Goal: Task Accomplishment & Management: Complete application form

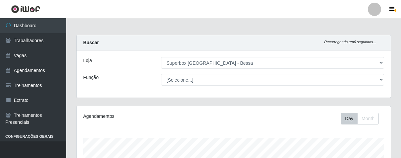
select select "206"
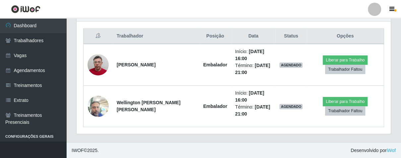
scroll to position [137, 314]
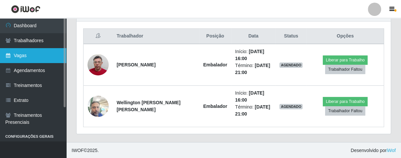
click at [20, 55] on link "Vagas" at bounding box center [33, 55] width 66 height 15
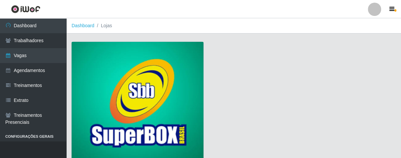
click at [172, 69] on img at bounding box center [138, 102] width 132 height 120
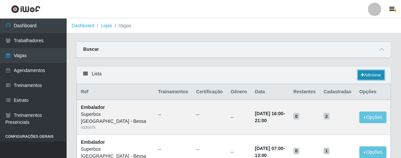
click at [374, 73] on link "Adicionar" at bounding box center [371, 74] width 26 height 9
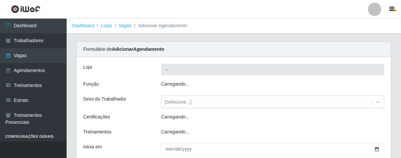
type input "Superbox [GEOGRAPHIC_DATA] - Bessa"
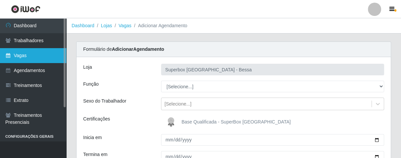
click at [45, 57] on link "Vagas" at bounding box center [33, 55] width 66 height 15
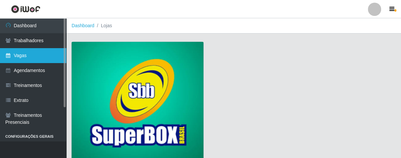
click at [46, 56] on link "Vagas" at bounding box center [33, 55] width 66 height 15
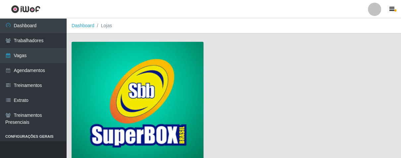
click at [114, 68] on img at bounding box center [138, 102] width 132 height 120
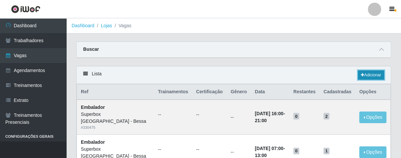
click at [371, 75] on link "Adicionar" at bounding box center [371, 74] width 26 height 9
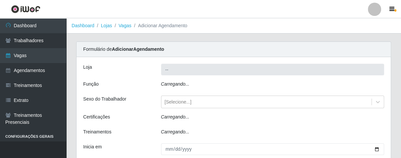
type input "Superbox [GEOGRAPHIC_DATA] - Bessa"
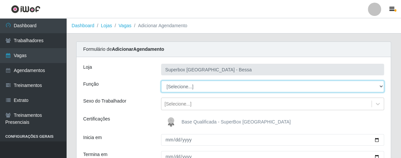
click at [381, 87] on select "[Selecione...] ASG ASG + ASG ++ Embalador Embalador + Embalador ++ Operador de …" at bounding box center [272, 87] width 223 height 12
select select "1"
click at [161, 81] on select "[Selecione...] ASG ASG + ASG ++ Embalador Embalador + Embalador ++ Operador de …" at bounding box center [272, 87] width 223 height 12
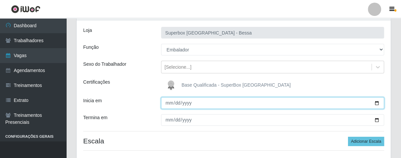
click at [167, 106] on input "Inicia em" at bounding box center [272, 103] width 223 height 12
type input "[DATE]"
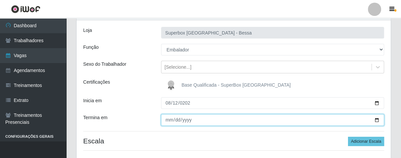
click at [165, 119] on input "Termina em" at bounding box center [272, 120] width 223 height 12
type input "[DATE]"
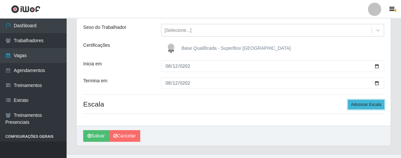
click at [359, 105] on button "Adicionar Escala" at bounding box center [366, 104] width 36 height 9
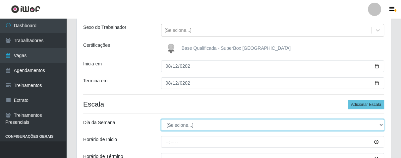
click at [380, 124] on select "[Selecione...] Segunda Terça Quarta Quinta Sexta Sábado Domingo" at bounding box center [272, 125] width 223 height 12
select select "2"
click at [161, 119] on select "[Selecione...] Segunda Terça Quarta Quinta Sexta Sábado Domingo" at bounding box center [272, 125] width 223 height 12
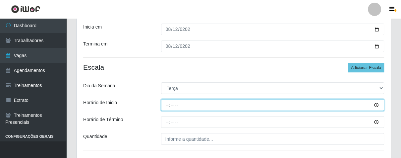
click at [163, 103] on input "Horário de Inicio" at bounding box center [272, 105] width 223 height 12
type input "07:00"
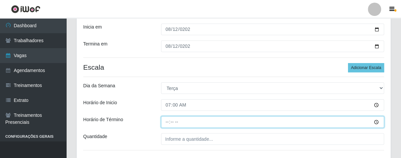
click at [167, 122] on input "Horário de Término" at bounding box center [272, 122] width 223 height 12
type input "13:00"
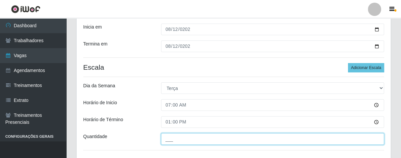
click at [177, 141] on input "___" at bounding box center [272, 139] width 223 height 12
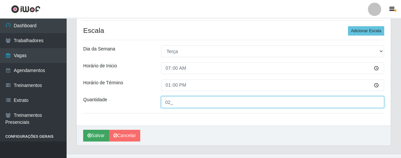
type input "02_"
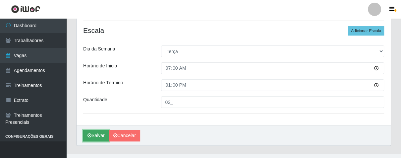
click at [98, 130] on button "Salvar" at bounding box center [96, 136] width 26 height 12
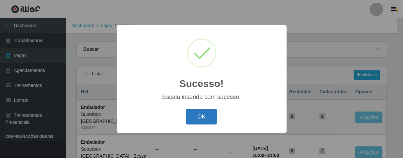
click at [197, 116] on button "OK" at bounding box center [201, 117] width 31 height 16
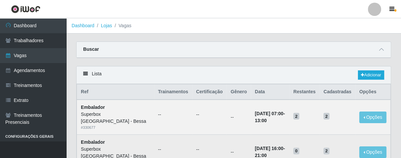
scroll to position [37, 0]
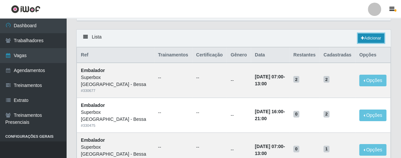
click at [367, 36] on link "Adicionar" at bounding box center [371, 37] width 26 height 9
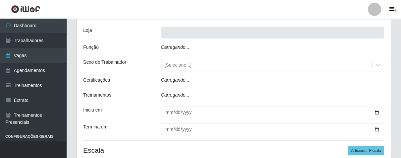
type input "Superbox [GEOGRAPHIC_DATA] - Bessa"
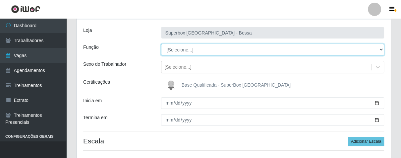
click at [379, 51] on select "[Selecione...] ASG ASG + ASG ++ Embalador Embalador + Embalador ++ Operador de …" at bounding box center [272, 50] width 223 height 12
select select "1"
click at [161, 44] on select "[Selecione...] ASG ASG + ASG ++ Embalador Embalador + Embalador ++ Operador de …" at bounding box center [272, 50] width 223 height 12
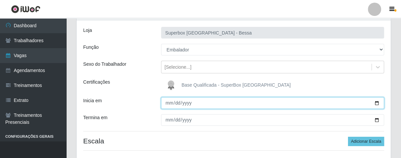
click at [167, 105] on input "Inicia em" at bounding box center [272, 103] width 223 height 12
type input "[DATE]"
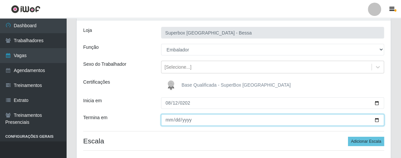
click at [168, 121] on input "Termina em" at bounding box center [272, 120] width 223 height 12
type input "[DATE]"
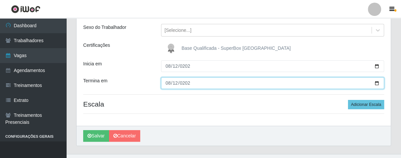
scroll to position [86, 0]
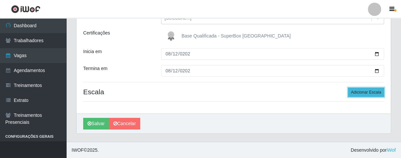
click at [368, 88] on button "Adicionar Escala" at bounding box center [366, 92] width 36 height 9
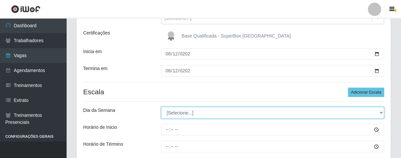
click at [379, 113] on select "[Selecione...] Segunda Terça Quarta Quinta Sexta Sábado Domingo" at bounding box center [272, 113] width 223 height 12
select select "2"
click at [161, 107] on select "[Selecione...] Segunda Terça Quarta Quinta Sexta Sábado Domingo" at bounding box center [272, 113] width 223 height 12
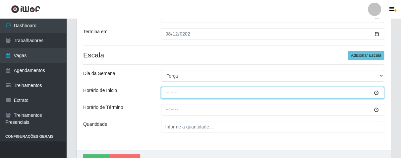
click at [168, 94] on input "Horário de Inicio" at bounding box center [272, 93] width 223 height 12
type input "14:00"
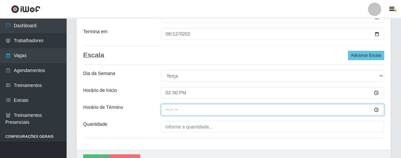
click at [165, 108] on input "Horário de Término" at bounding box center [272, 110] width 223 height 12
type input "20:00"
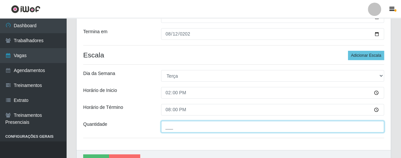
click at [221, 127] on input "___" at bounding box center [272, 127] width 223 height 12
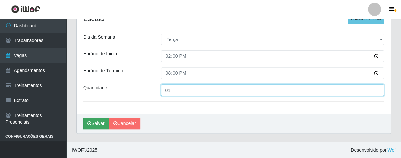
type input "01_"
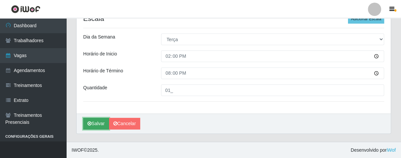
click at [93, 123] on button "Salvar" at bounding box center [96, 124] width 26 height 12
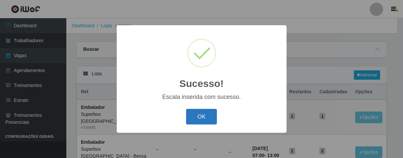
click at [200, 124] on button "OK" at bounding box center [201, 117] width 31 height 16
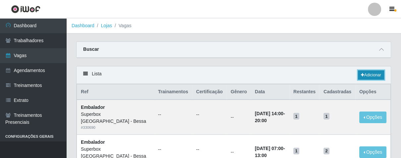
click at [360, 71] on link "Adicionar" at bounding box center [371, 74] width 26 height 9
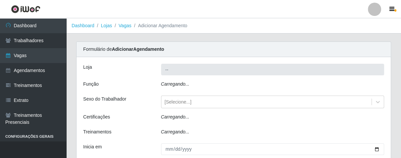
type input "Superbox [GEOGRAPHIC_DATA] - Bessa"
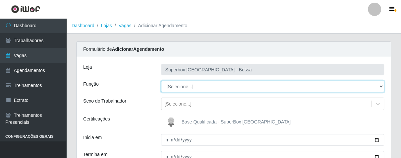
click at [381, 87] on select "[Selecione...] ASG ASG + ASG ++ Embalador Embalador + Embalador ++ Operador de …" at bounding box center [272, 87] width 223 height 12
select select "22"
click at [161, 81] on select "[Selecione...] ASG ASG + ASG ++ Embalador Embalador + Embalador ++ Operador de …" at bounding box center [272, 87] width 223 height 12
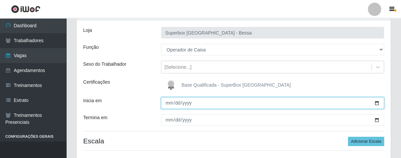
click at [168, 106] on input "Inicia em" at bounding box center [272, 103] width 223 height 12
type input "[DATE]"
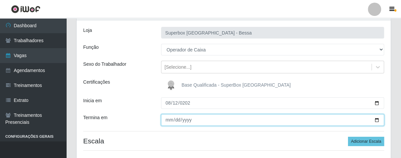
click at [169, 118] on input "Termina em" at bounding box center [272, 120] width 223 height 12
type input "[DATE]"
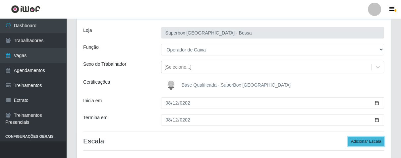
click at [370, 142] on button "Adicionar Escala" at bounding box center [366, 141] width 36 height 9
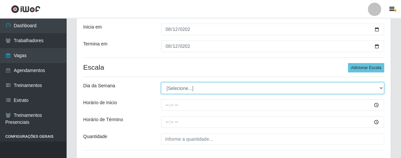
drag, startPoint x: 381, startPoint y: 88, endPoint x: 369, endPoint y: 85, distance: 12.5
click at [380, 88] on select "[Selecione...] Segunda Terça Quarta Quinta Sexta Sábado Domingo" at bounding box center [272, 88] width 223 height 12
select select "2"
click at [161, 82] on select "[Selecione...] Segunda Terça Quarta Quinta Sexta Sábado Domingo" at bounding box center [272, 88] width 223 height 12
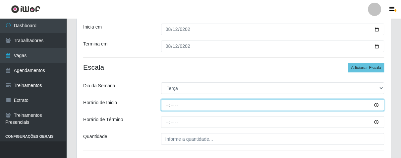
click at [165, 105] on input "Horário de Inicio" at bounding box center [272, 105] width 223 height 12
type input "16:00"
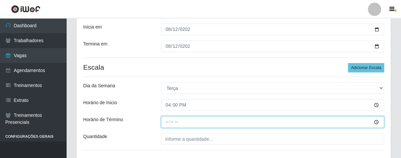
click at [165, 117] on input "Horário de Término" at bounding box center [272, 122] width 223 height 12
type input "21:00"
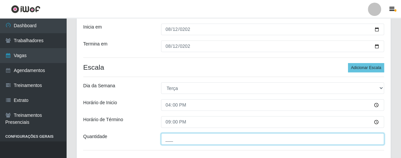
click at [179, 143] on input "___" at bounding box center [272, 139] width 223 height 12
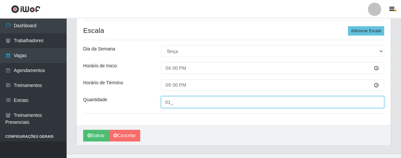
scroll to position [159, 0]
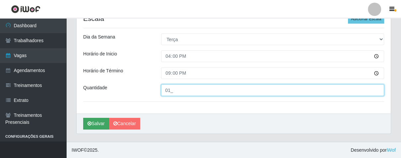
type input "01_"
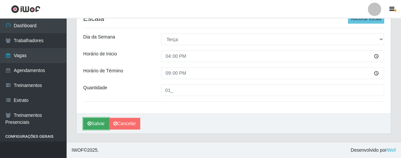
click at [106, 120] on button "Salvar" at bounding box center [96, 124] width 26 height 12
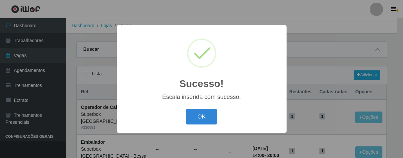
drag, startPoint x: 195, startPoint y: 119, endPoint x: 200, endPoint y: 117, distance: 4.7
click at [197, 119] on button "OK" at bounding box center [201, 117] width 31 height 16
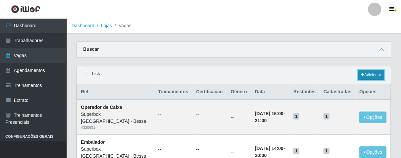
click at [365, 72] on link "Adicionar" at bounding box center [371, 74] width 26 height 9
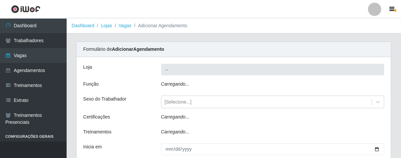
type input "Superbox [GEOGRAPHIC_DATA] - Bessa"
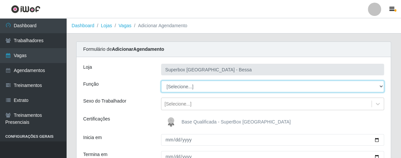
click at [379, 85] on select "[Selecione...] ASG ASG + ASG ++ Embalador Embalador + Embalador ++ Operador de …" at bounding box center [272, 87] width 223 height 12
select select "1"
click at [161, 81] on select "[Selecione...] ASG ASG + ASG ++ Embalador Embalador + Embalador ++ Operador de …" at bounding box center [272, 87] width 223 height 12
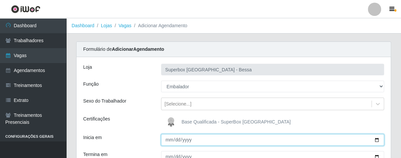
click at [168, 140] on input "Inicia em" at bounding box center [272, 140] width 223 height 12
type input "[DATE]"
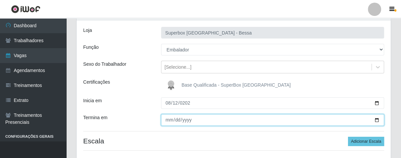
click at [169, 124] on input "Termina em" at bounding box center [272, 120] width 223 height 12
type input "[DATE]"
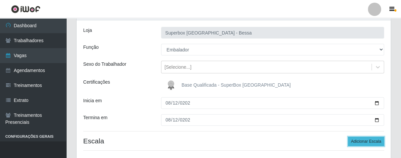
click at [354, 141] on button "Adicionar Escala" at bounding box center [366, 141] width 36 height 9
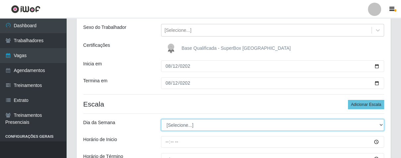
drag, startPoint x: 378, startPoint y: 125, endPoint x: 375, endPoint y: 123, distance: 3.8
click at [378, 125] on select "[Selecione...] Segunda Terça Quarta Quinta Sexta Sábado Domingo" at bounding box center [272, 125] width 223 height 12
select select "2"
click at [161, 119] on select "[Selecione...] Segunda Terça Quarta Quinta Sexta Sábado Domingo" at bounding box center [272, 125] width 223 height 12
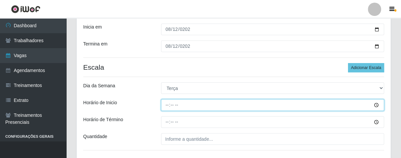
click at [167, 103] on input "Horário de Inicio" at bounding box center [272, 105] width 223 height 12
type input "16:00"
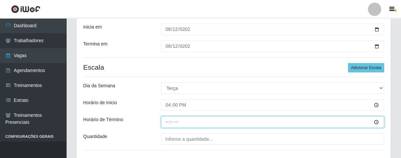
click at [166, 119] on input "Horário de Término" at bounding box center [272, 122] width 223 height 12
type input "21:00"
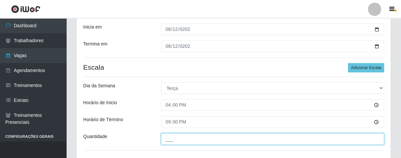
click at [180, 142] on input "___" at bounding box center [272, 139] width 223 height 12
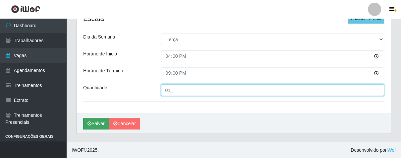
type input "01_"
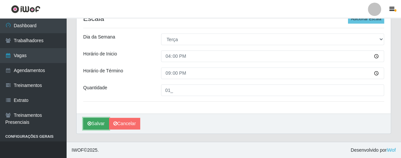
click at [102, 124] on button "Salvar" at bounding box center [96, 124] width 26 height 12
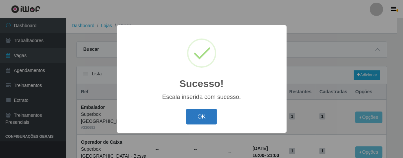
click at [204, 120] on button "OK" at bounding box center [201, 117] width 31 height 16
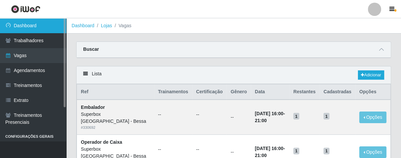
click at [37, 26] on link "Dashboard" at bounding box center [33, 25] width 66 height 15
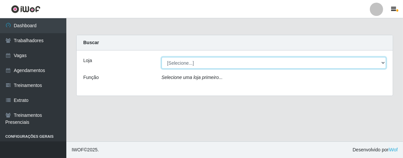
click at [295, 62] on select "[Selecione...] Superbox [GEOGRAPHIC_DATA] - Bessa" at bounding box center [273, 63] width 224 height 12
select select "206"
click at [161, 57] on select "[Selecione...] Superbox [GEOGRAPHIC_DATA] - Bessa" at bounding box center [273, 63] width 224 height 12
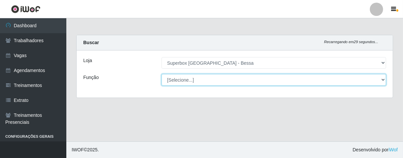
click at [247, 80] on select "[Selecione...] ASG ASG + ASG ++ Embalador Embalador + Embalador ++ Operador de …" at bounding box center [273, 80] width 224 height 12
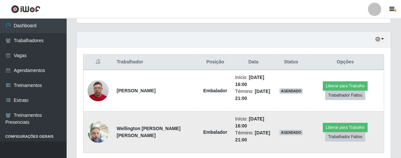
scroll to position [247, 0]
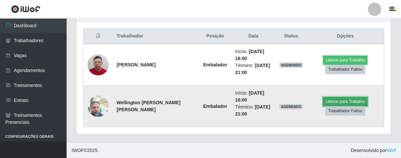
click at [337, 99] on button "Liberar para Trabalho" at bounding box center [345, 101] width 45 height 9
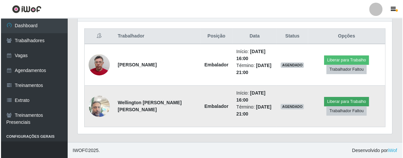
scroll to position [137, 310]
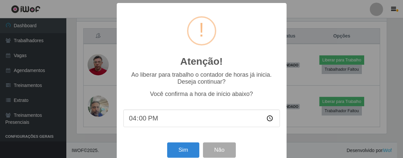
click at [176, 145] on div "Sim Não" at bounding box center [201, 149] width 157 height 19
click at [179, 147] on button "Sim" at bounding box center [183, 150] width 32 height 16
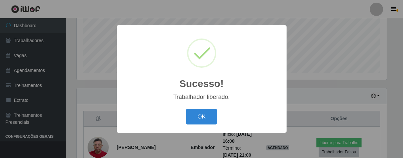
click at [186, 109] on button "OK" at bounding box center [201, 117] width 31 height 16
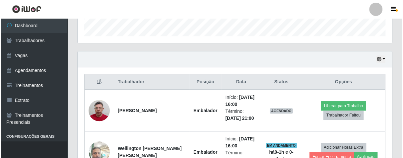
scroll to position [238, 0]
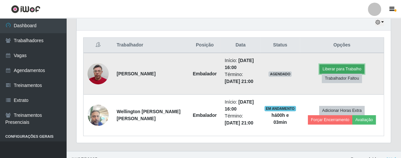
click at [332, 69] on button "Liberar para Trabalho" at bounding box center [342, 68] width 45 height 9
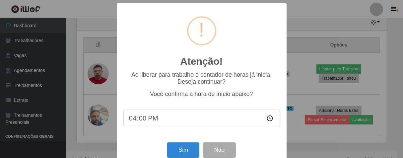
scroll to position [137, 310]
click at [178, 148] on button "Sim" at bounding box center [183, 150] width 32 height 16
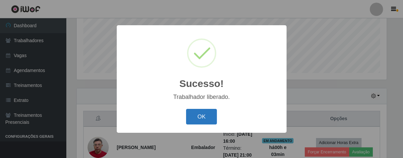
click at [203, 123] on button "OK" at bounding box center [201, 117] width 31 height 16
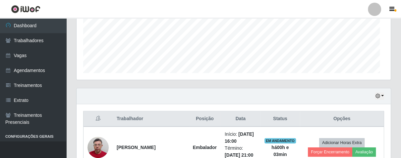
scroll to position [137, 314]
